Goal: Task Accomplishment & Management: Use online tool/utility

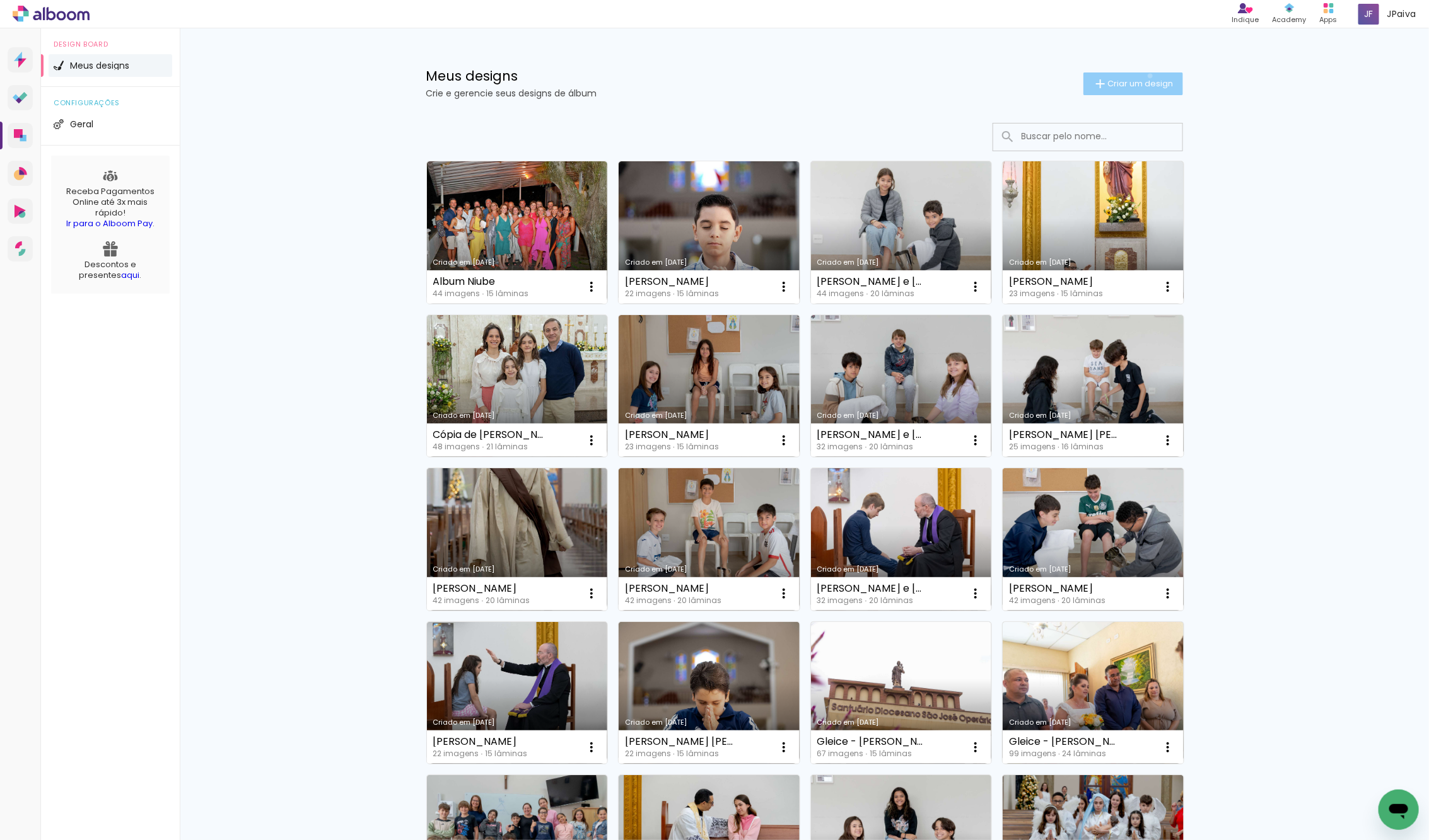
click at [1148, 76] on paper-button "Criar um design" at bounding box center [1133, 84] width 100 height 22
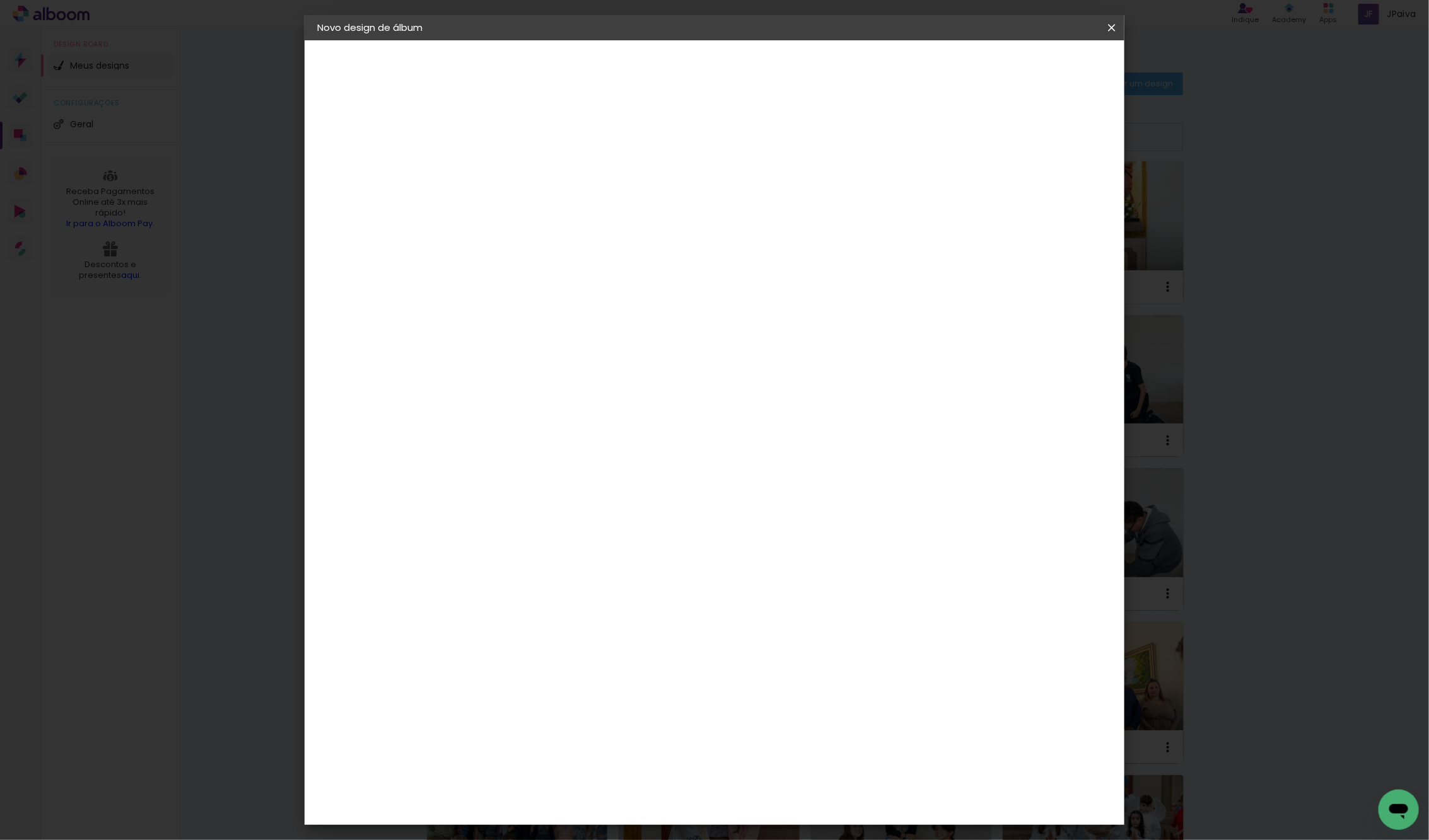
click at [528, 155] on paper-input-container "Título do álbum" at bounding box center [523, 169] width 9 height 32
type input "Batizado [PERSON_NAME]"
type paper-input "Batizado [PERSON_NAME]"
click at [0, 0] on slot "Avançar" at bounding box center [0, 0] width 0 height 0
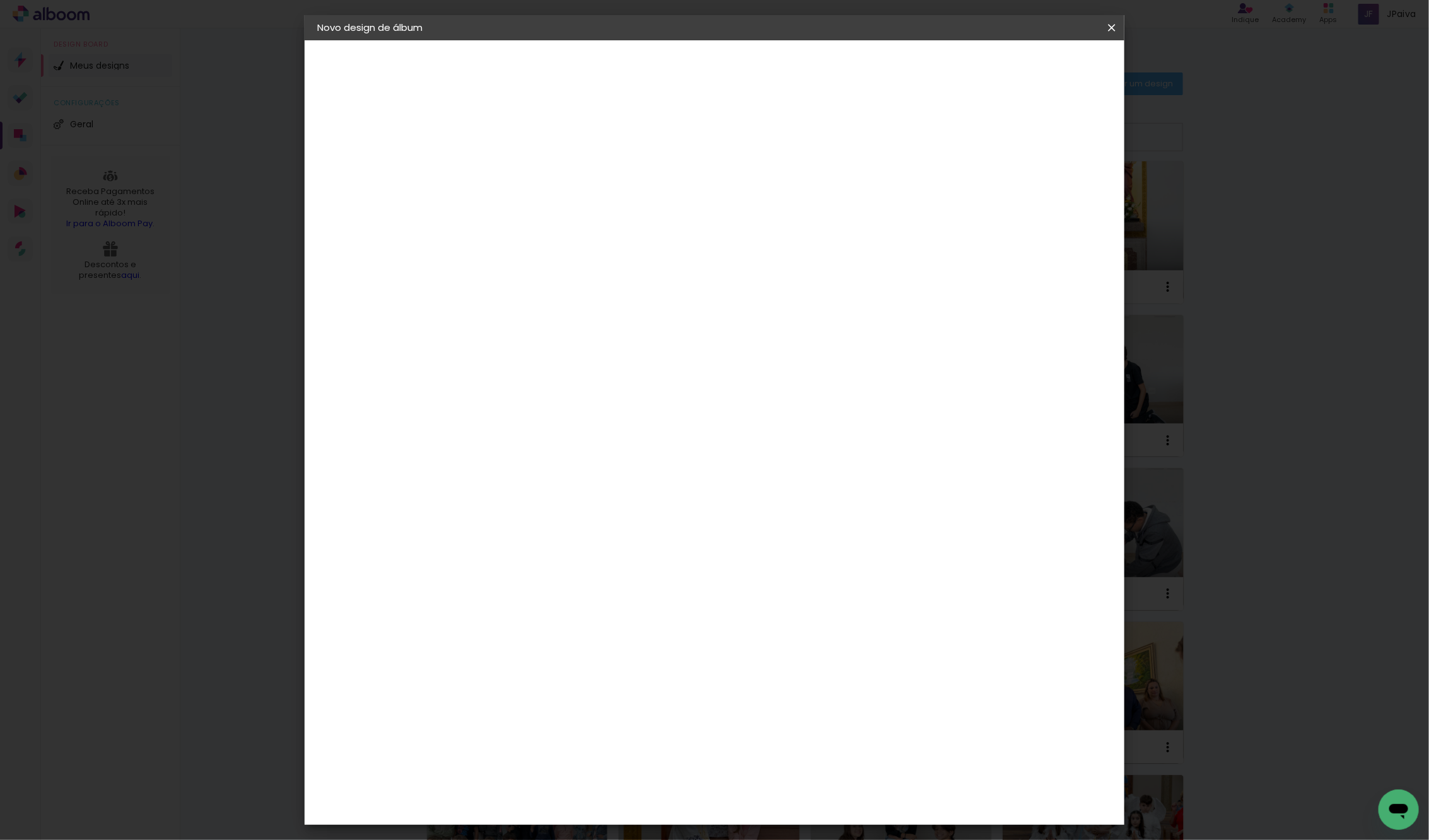
click at [516, 642] on div "Go image" at bounding box center [531, 652] width 31 height 20
click at [0, 0] on slot "Avançar" at bounding box center [0, 0] width 0 height 0
click at [588, 212] on iron-icon at bounding box center [580, 219] width 15 height 15
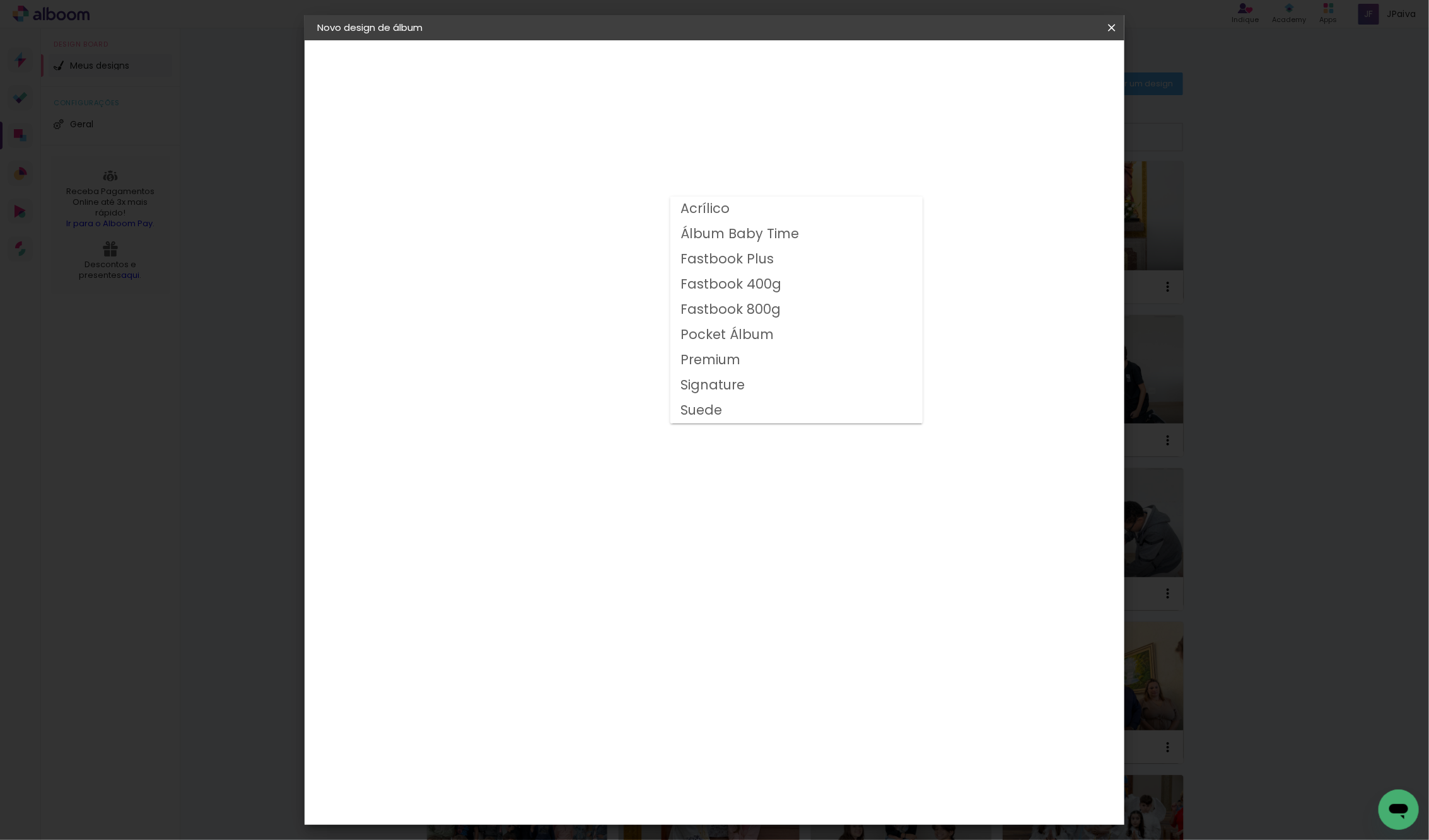
click at [0, 0] on slot "Fastbook 400g" at bounding box center [0, 0] width 0 height 0
type input "Fastbook 400g"
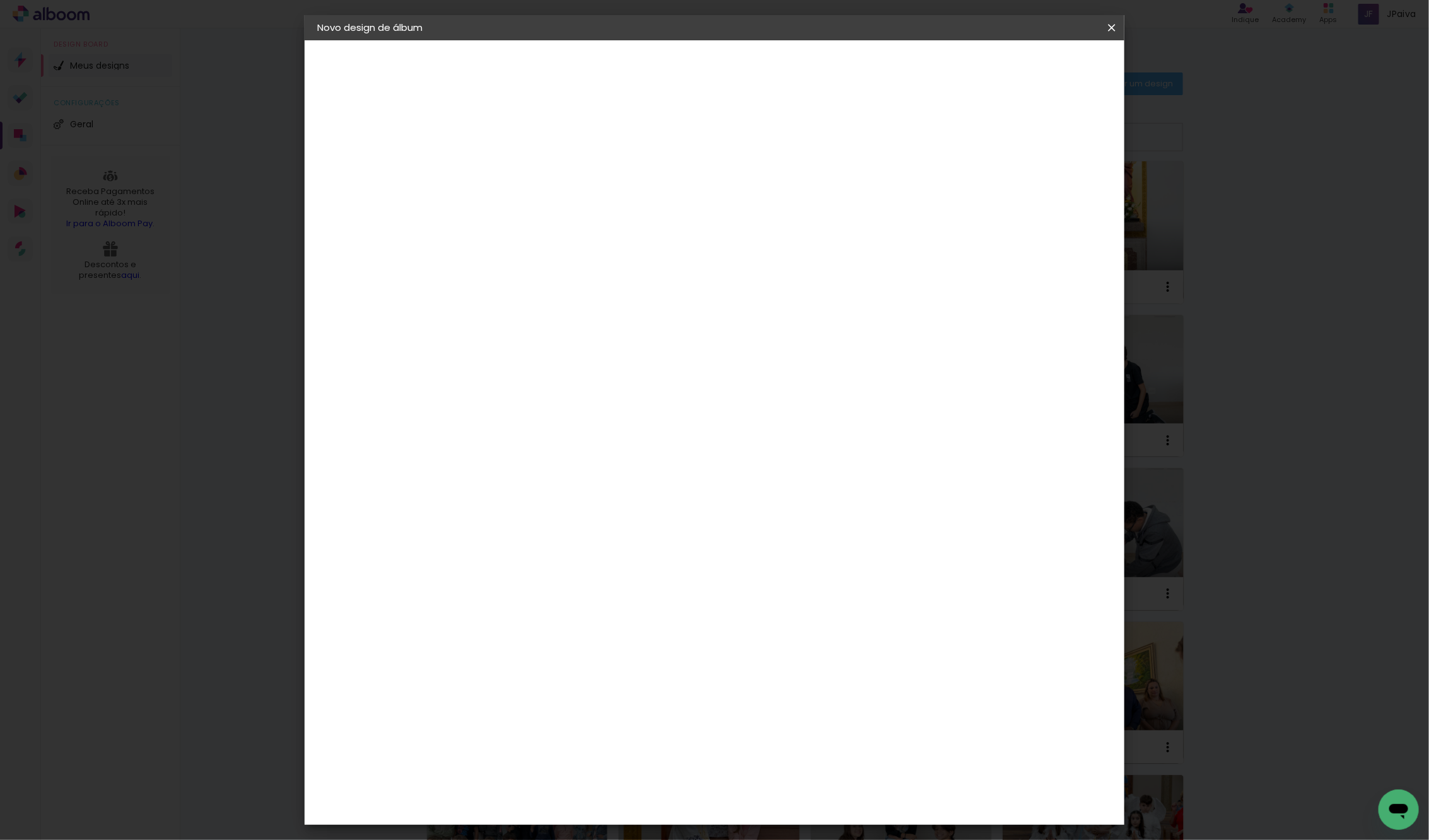
click at [655, 548] on span "15 × 15 cm" at bounding box center [631, 565] width 47 height 34
click at [0, 0] on slot "Avançar" at bounding box center [0, 0] width 0 height 0
click at [1043, 67] on span "Iniciar design" at bounding box center [1014, 67] width 57 height 9
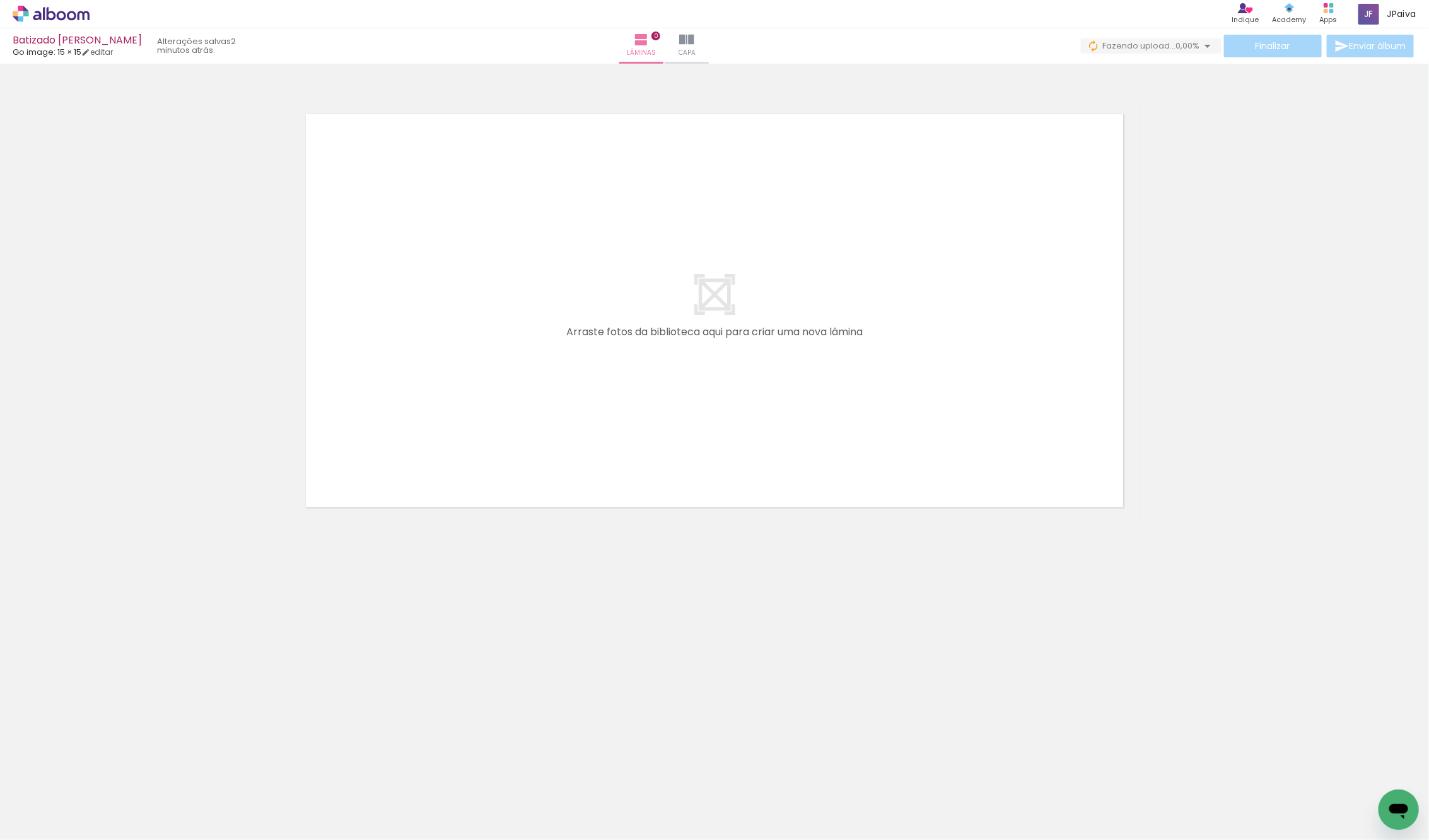
scroll to position [0, 514]
drag, startPoint x: 1371, startPoint y: 798, endPoint x: 832, endPoint y: 407, distance: 665.9
click at [832, 407] on quentale-workspace at bounding box center [714, 420] width 1429 height 840
